Goal: Task Accomplishment & Management: Use online tool/utility

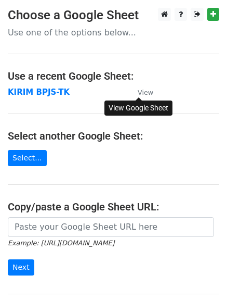
click at [149, 89] on small "View" at bounding box center [146, 92] width 16 height 8
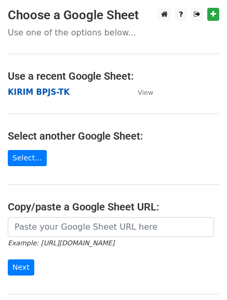
click at [35, 93] on strong "KIRIM BPJS-TK" at bounding box center [39, 91] width 62 height 9
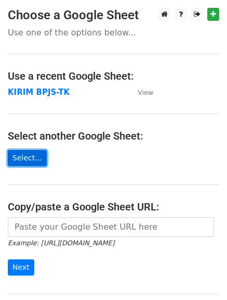
click at [28, 156] on link "Select..." at bounding box center [27, 158] width 39 height 16
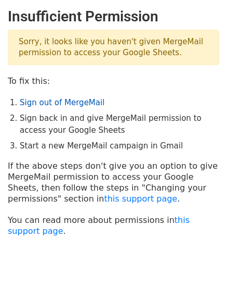
click at [58, 104] on link "Sign out of MergeMail" at bounding box center [62, 102] width 85 height 9
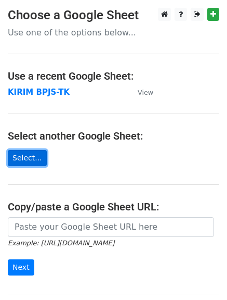
click at [30, 155] on link "Select..." at bounding box center [27, 158] width 39 height 16
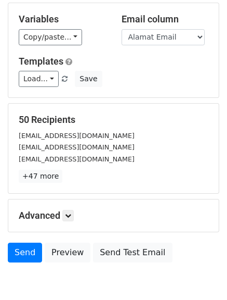
scroll to position [48, 0]
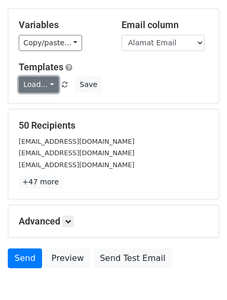
click at [43, 83] on link "Load..." at bounding box center [39, 84] width 40 height 16
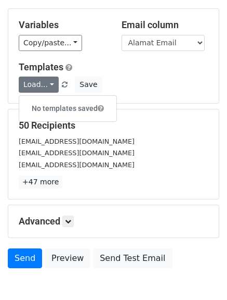
click at [215, 125] on div "50 Recipients ratiaraaa01@gmail.com bungwattty@gmail.com muhammadraflyratu@gmai…" at bounding box center [113, 153] width 211 height 89
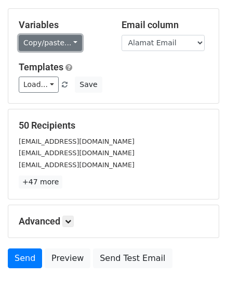
click at [56, 41] on link "Copy/paste..." at bounding box center [50, 43] width 63 height 16
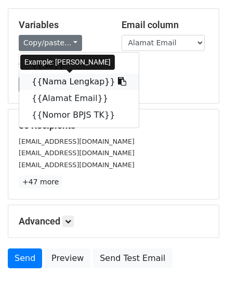
click at [72, 82] on link "{{Nama Lengkap}}" at bounding box center [79, 81] width 120 height 17
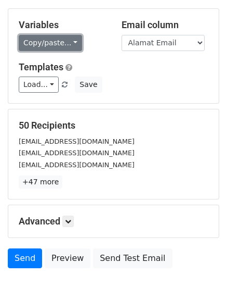
click at [46, 41] on link "Copy/paste..." at bounding box center [50, 43] width 63 height 16
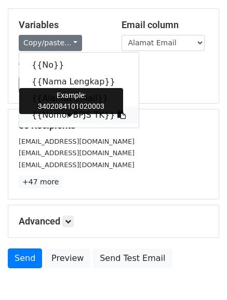
click at [89, 117] on link "{{Nomor BPJS TK}}" at bounding box center [79, 115] width 120 height 17
